Goal: Task Accomplishment & Management: Use online tool/utility

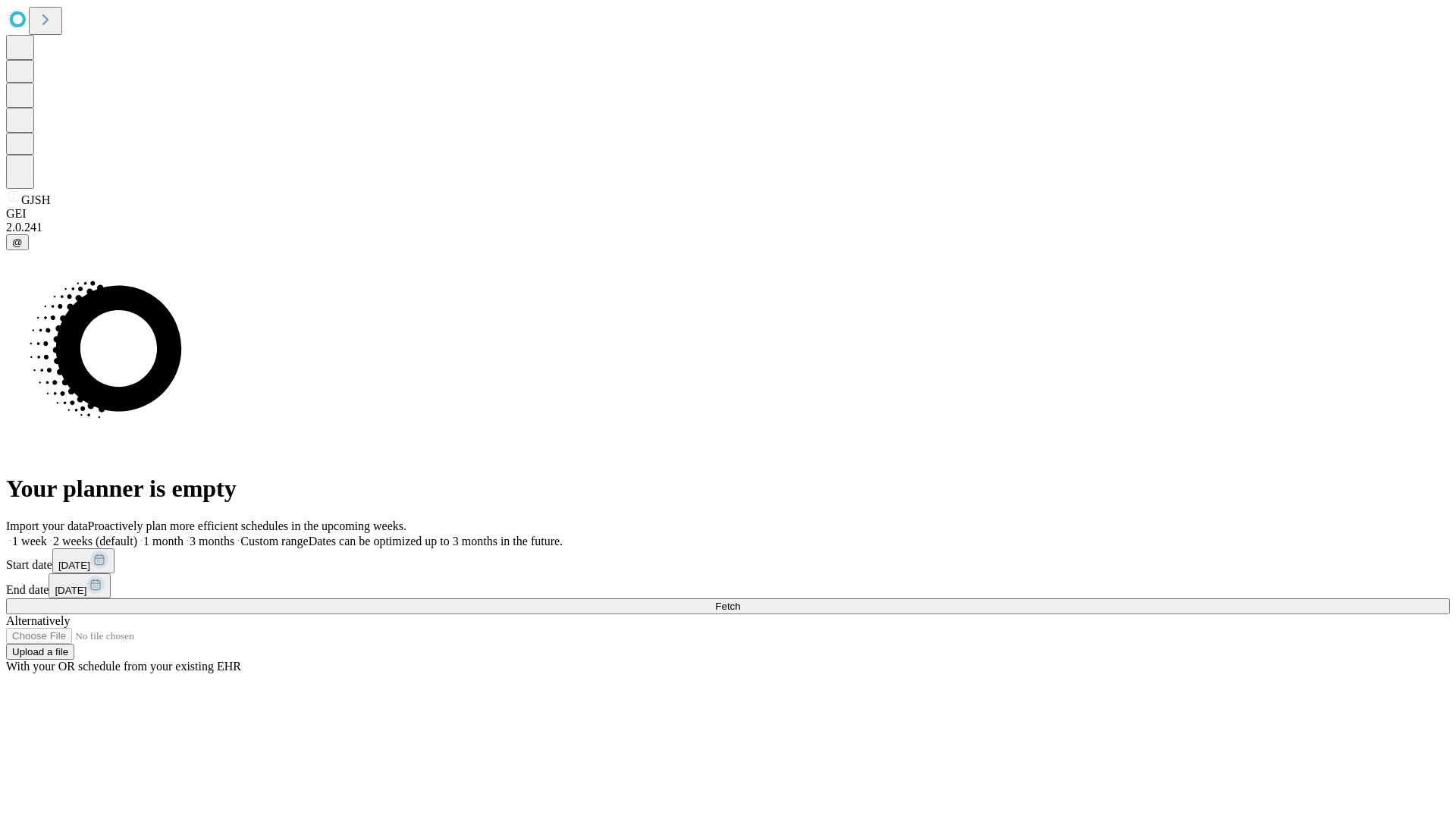
click at [740, 600] on span "Fetch" at bounding box center [728, 606] width 25 height 12
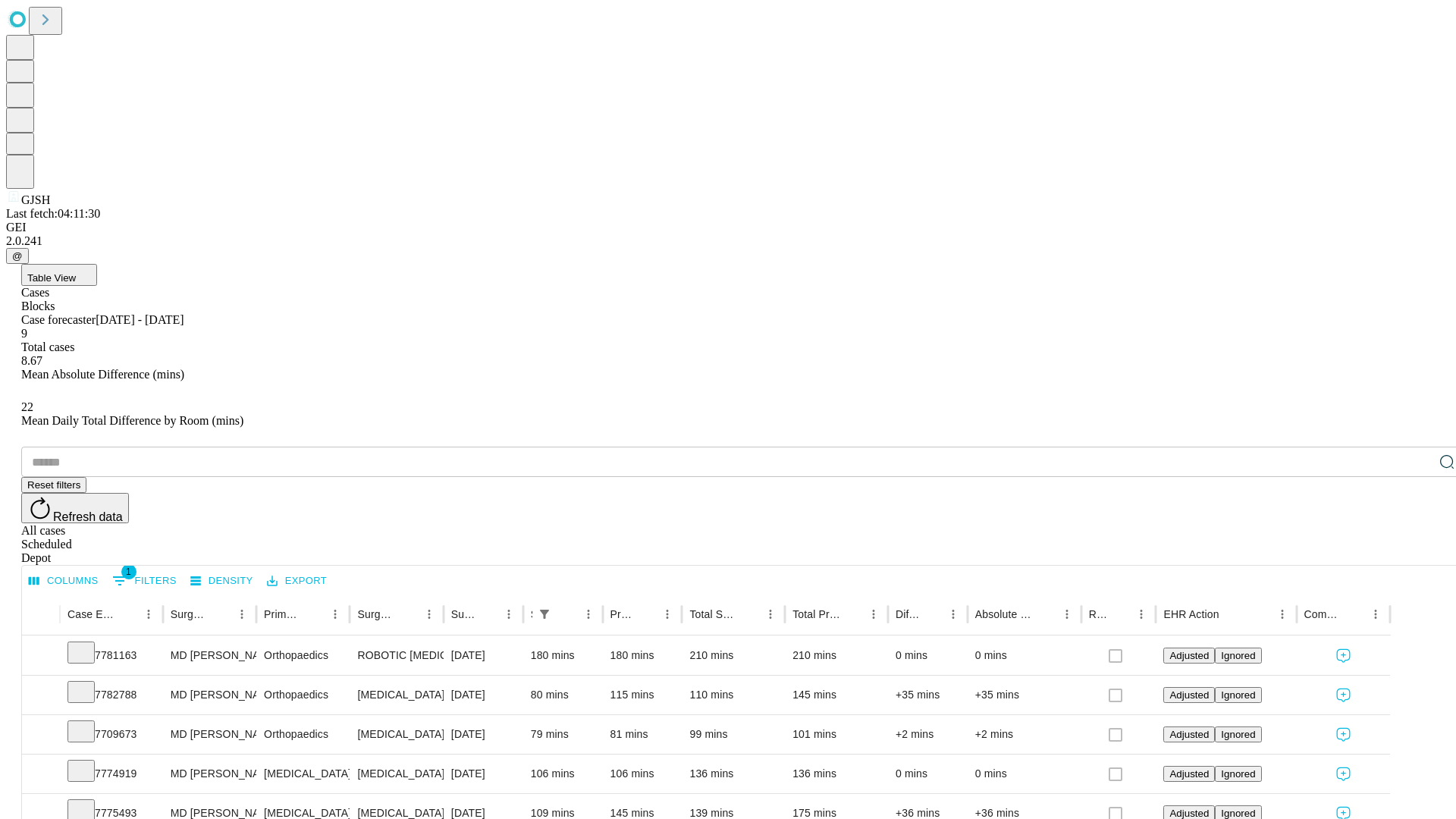
click at [1417, 551] on div "Depot" at bounding box center [743, 558] width 1444 height 14
